Goal: Transaction & Acquisition: Purchase product/service

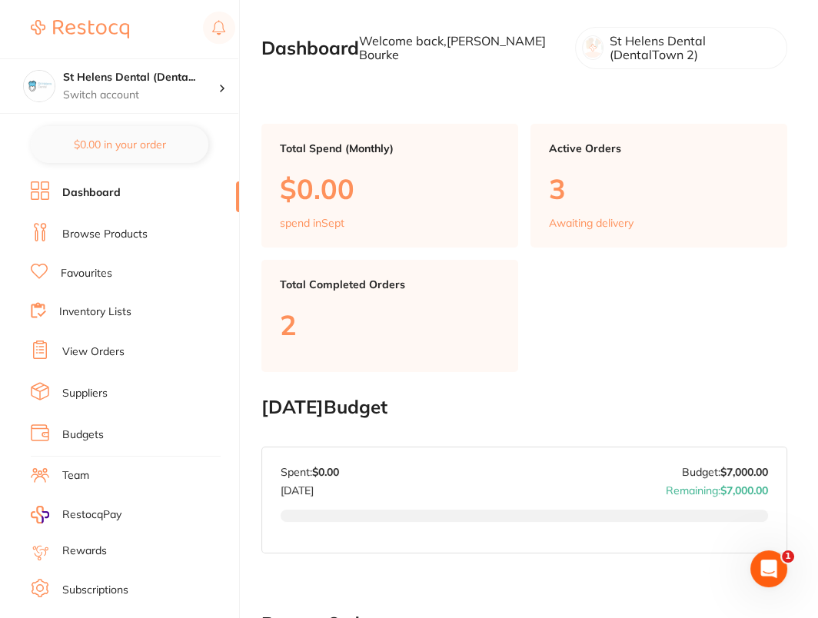
click at [111, 227] on link "Browse Products" at bounding box center [104, 234] width 85 height 15
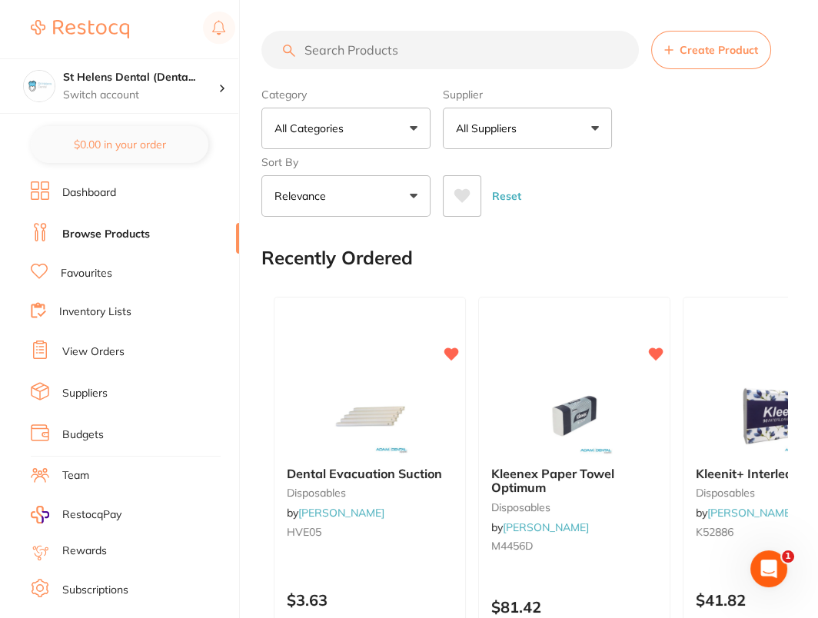
click at [404, 45] on input "search" at bounding box center [449, 50] width 377 height 38
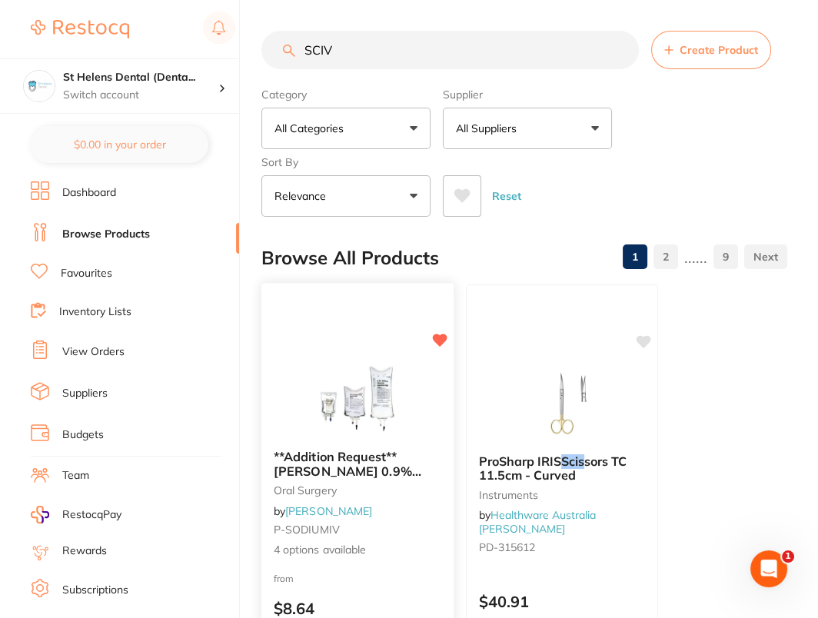
type input "SCIV"
click at [359, 400] on img at bounding box center [357, 399] width 101 height 78
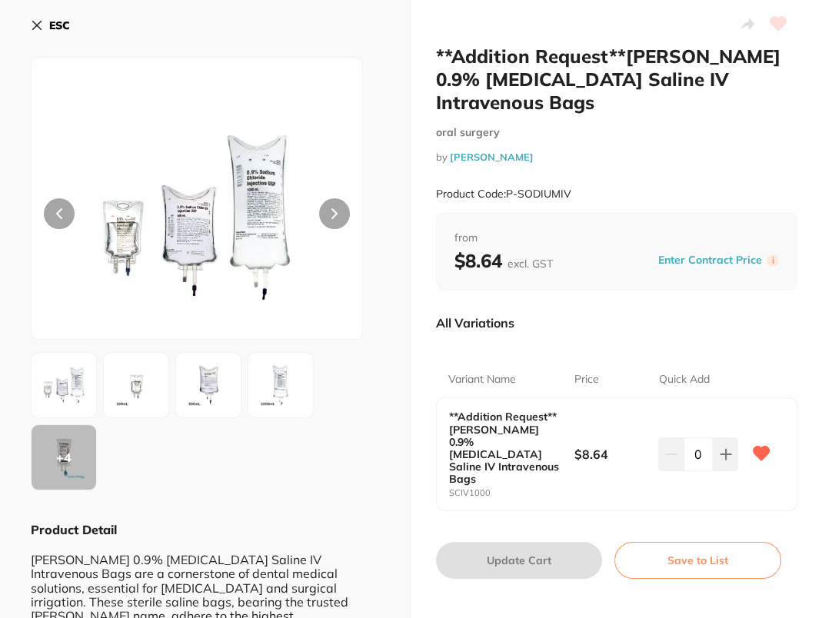
click at [61, 27] on b "ESC" at bounding box center [59, 25] width 21 height 14
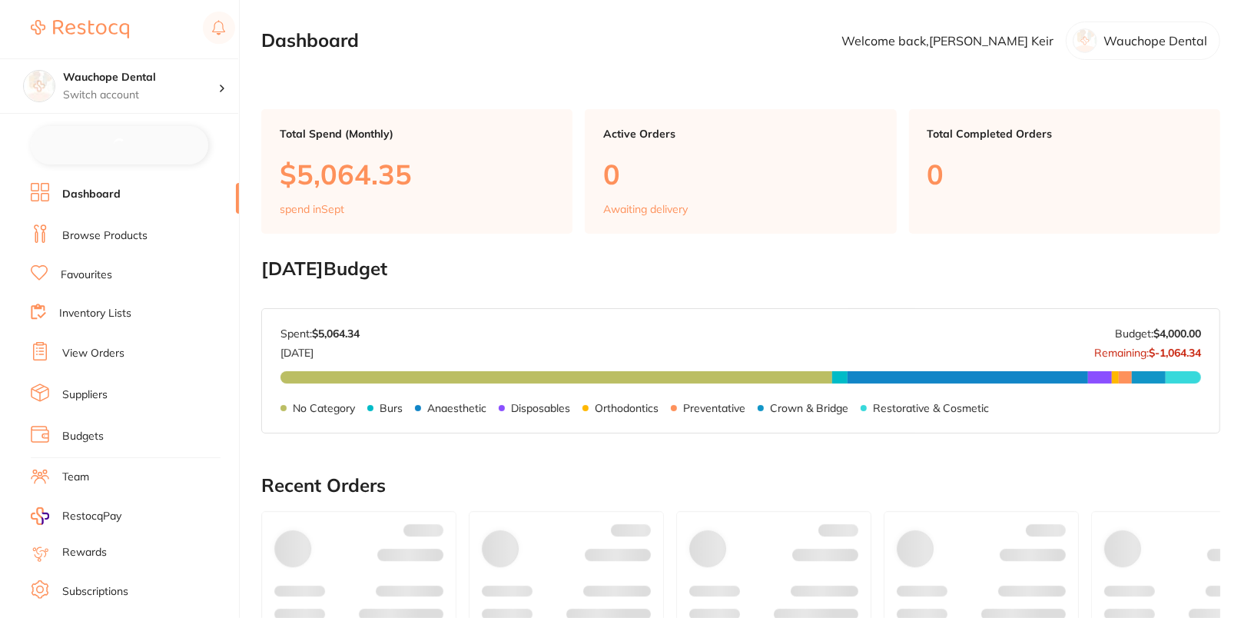
checkbox input "false"
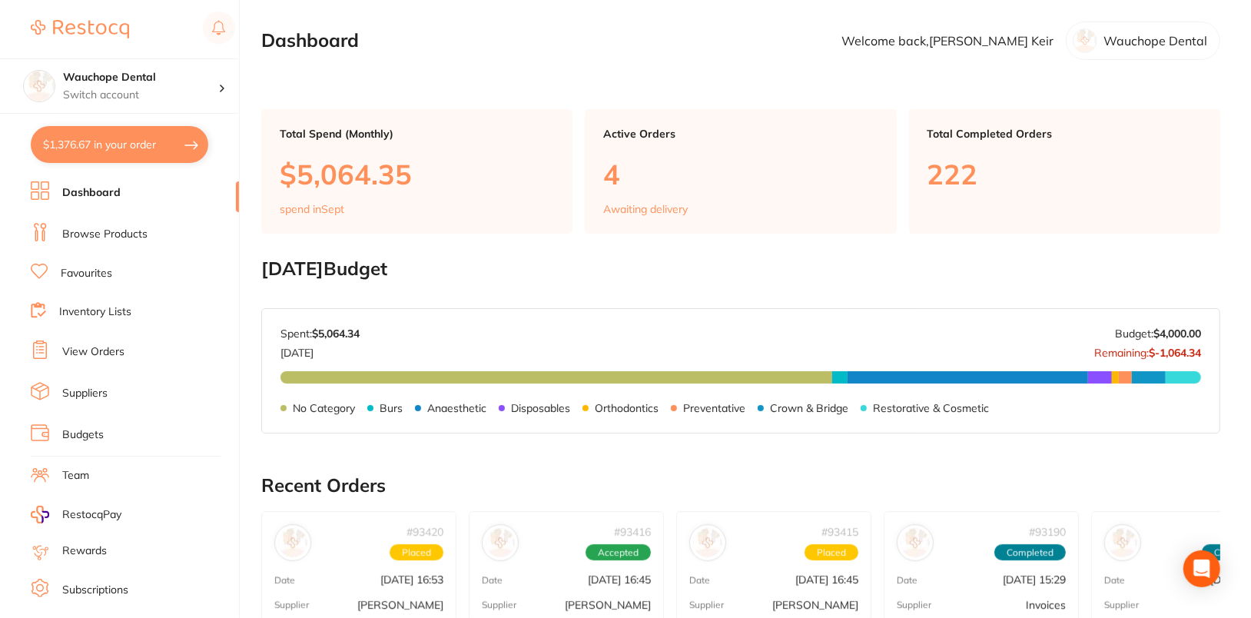
click at [118, 231] on link "Browse Products" at bounding box center [104, 234] width 85 height 15
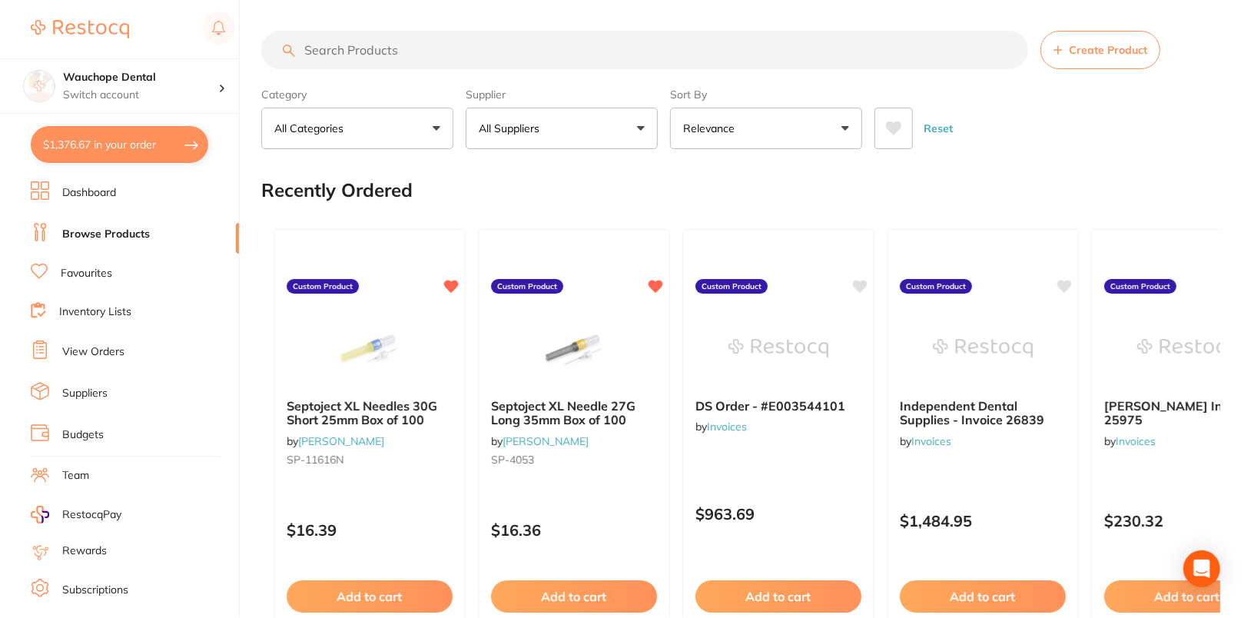
click at [578, 124] on button "All Suppliers" at bounding box center [562, 129] width 192 height 42
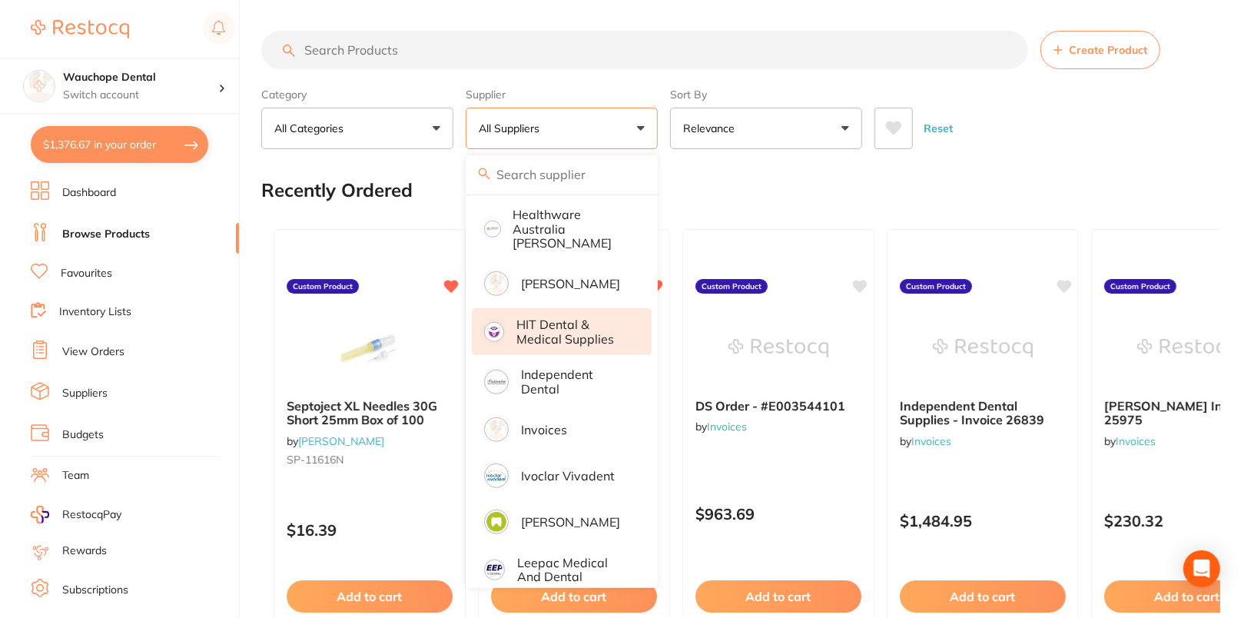
scroll to position [747, 0]
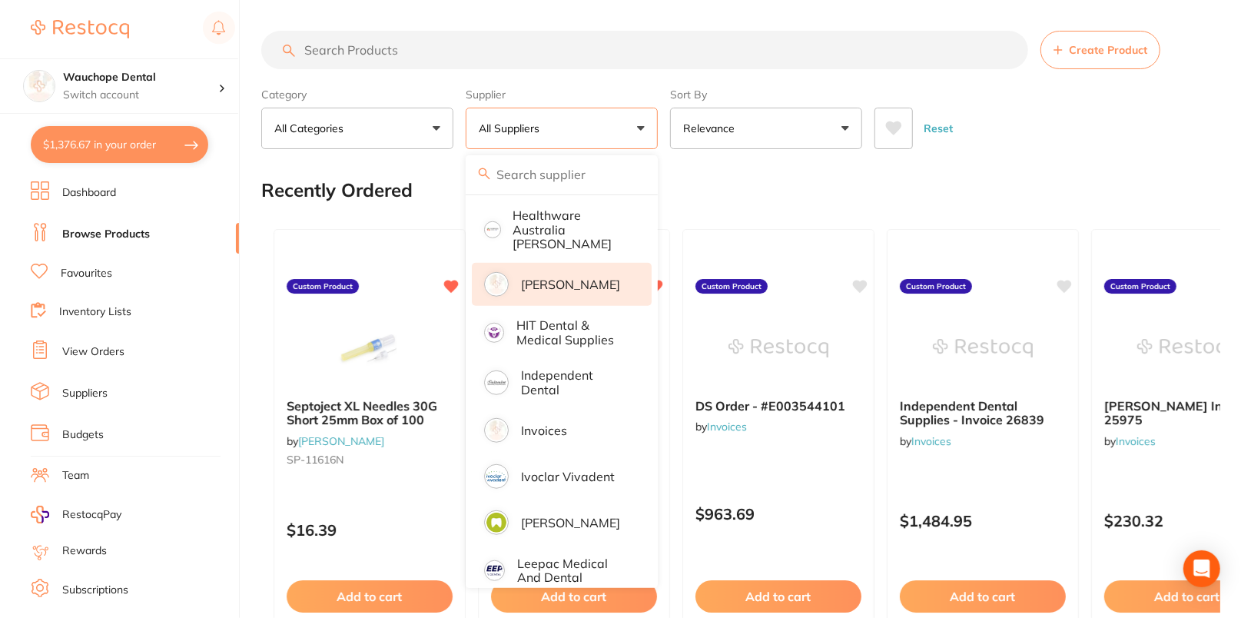
click at [593, 277] on p "[PERSON_NAME]" at bounding box center [570, 284] width 99 height 14
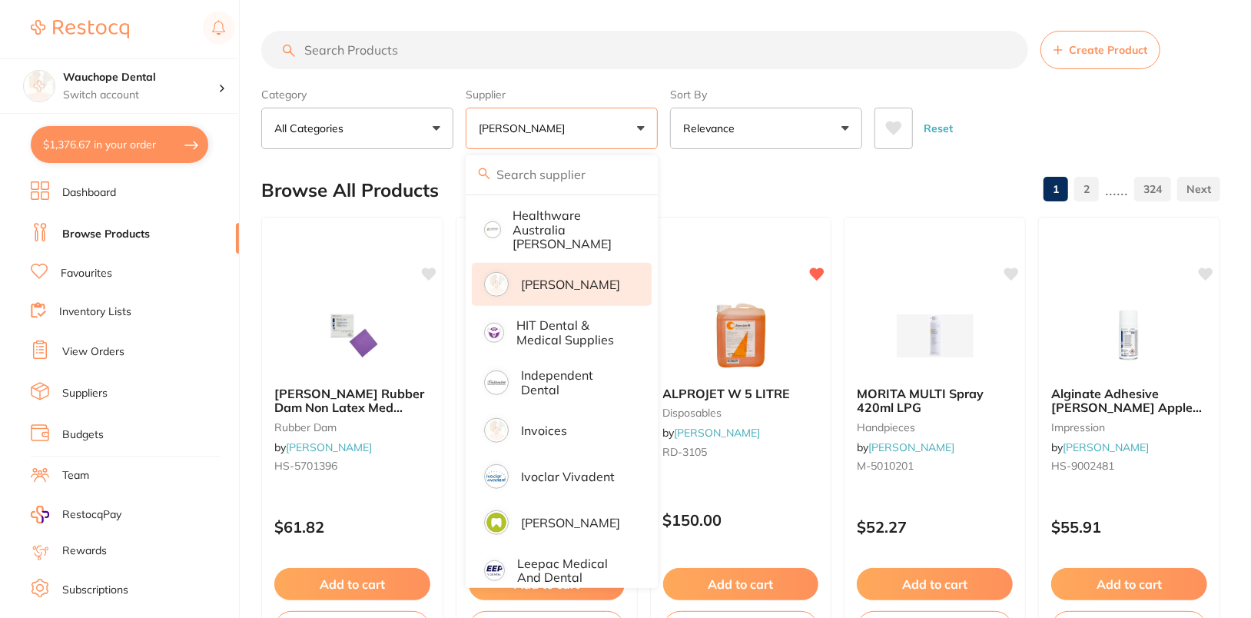
click at [1120, 94] on div "Category All Categories All Categories 3D Printing anaesthetic articulating bur…" at bounding box center [740, 115] width 959 height 68
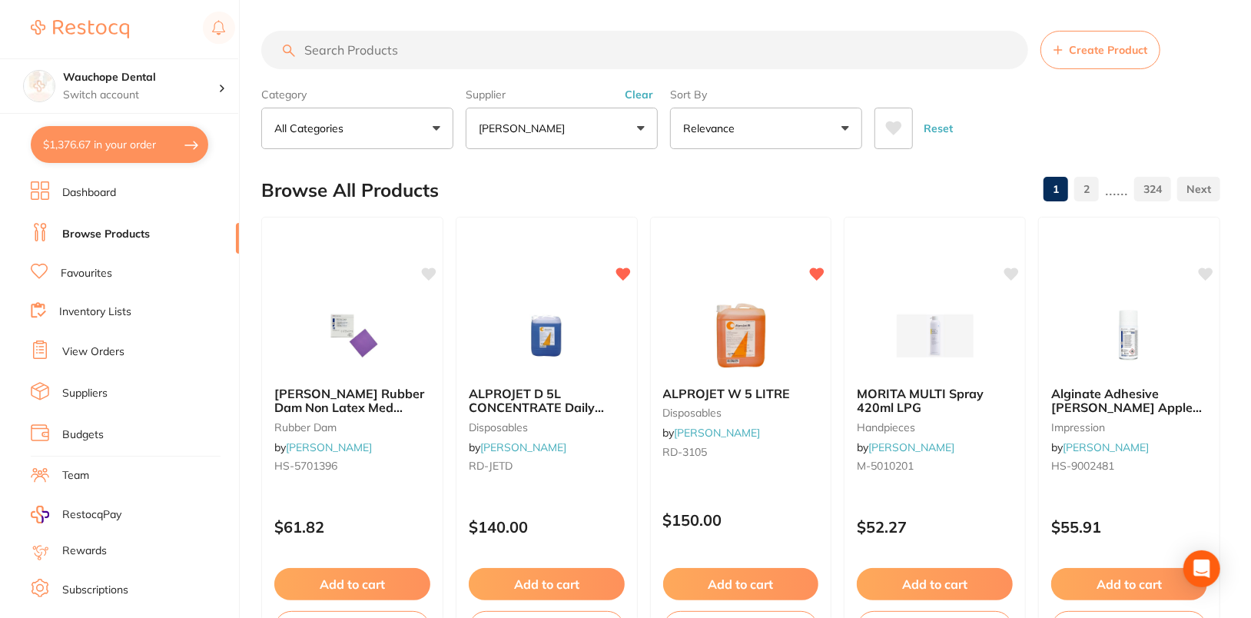
click at [656, 65] on input "search" at bounding box center [644, 50] width 767 height 38
paste input "SP-11616N"
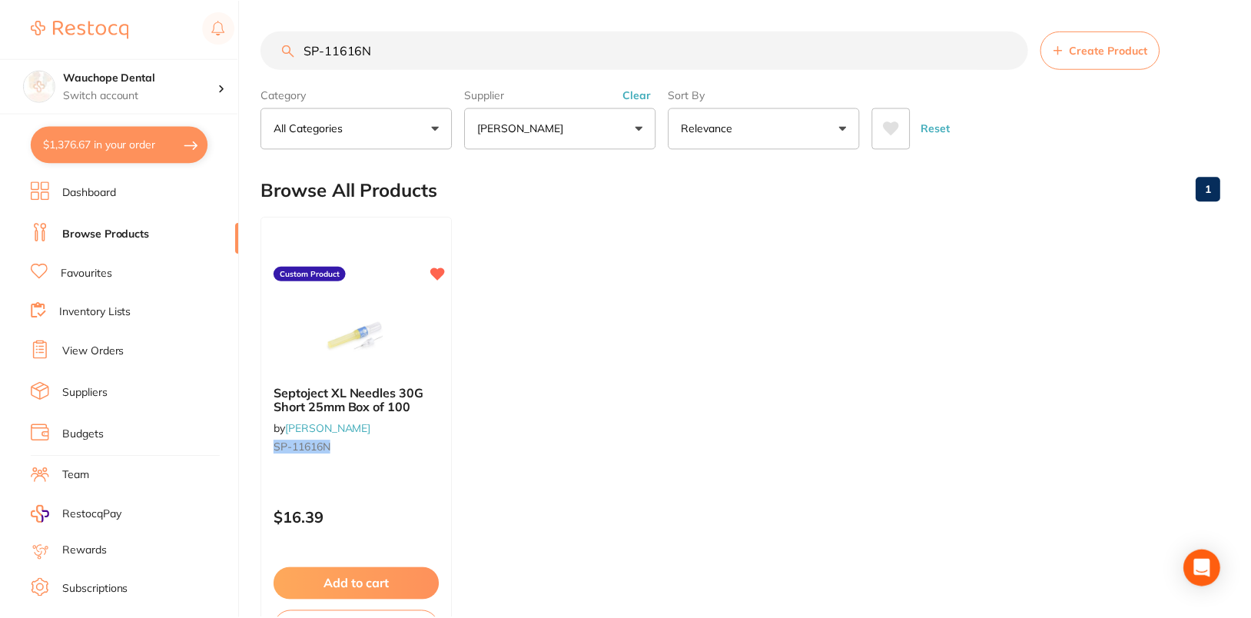
scroll to position [0, 0]
type input "SP-11616N"
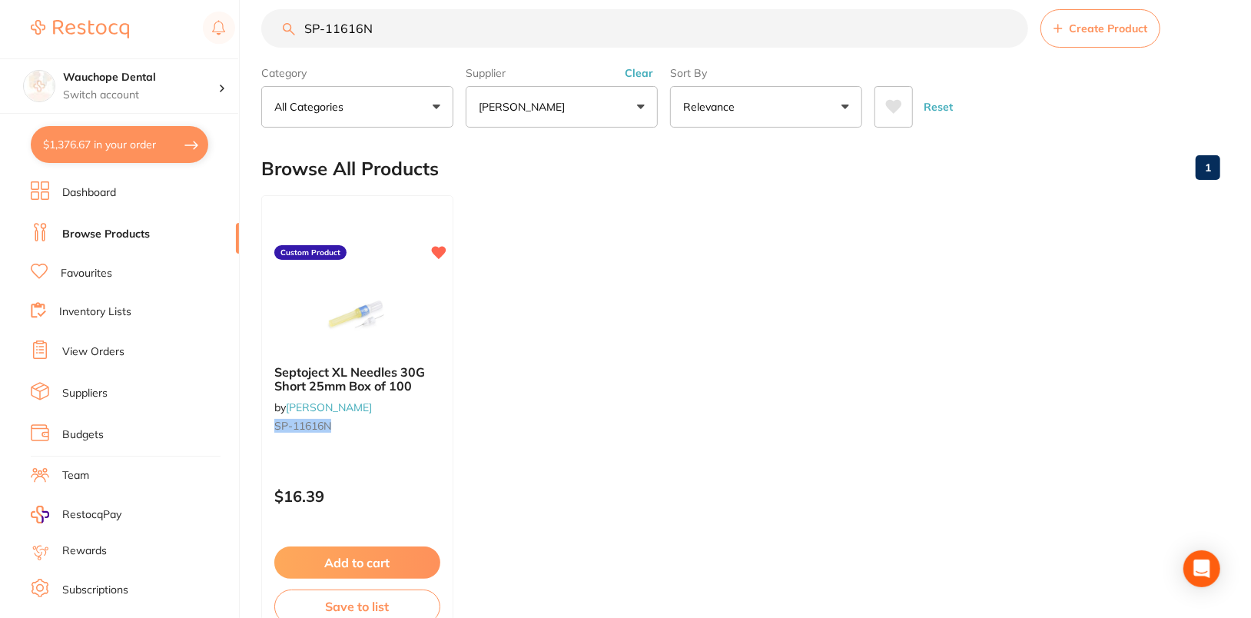
scroll to position [22, 0]
